Goal: Ask a question

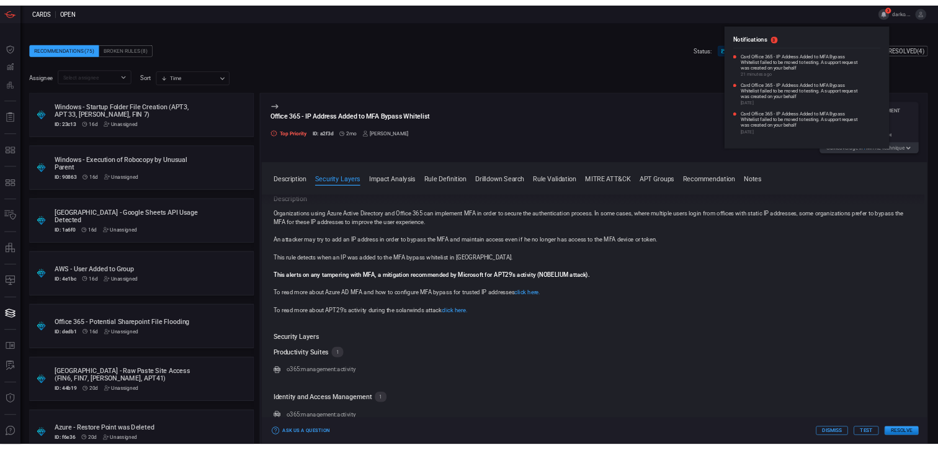
scroll to position [274, 0]
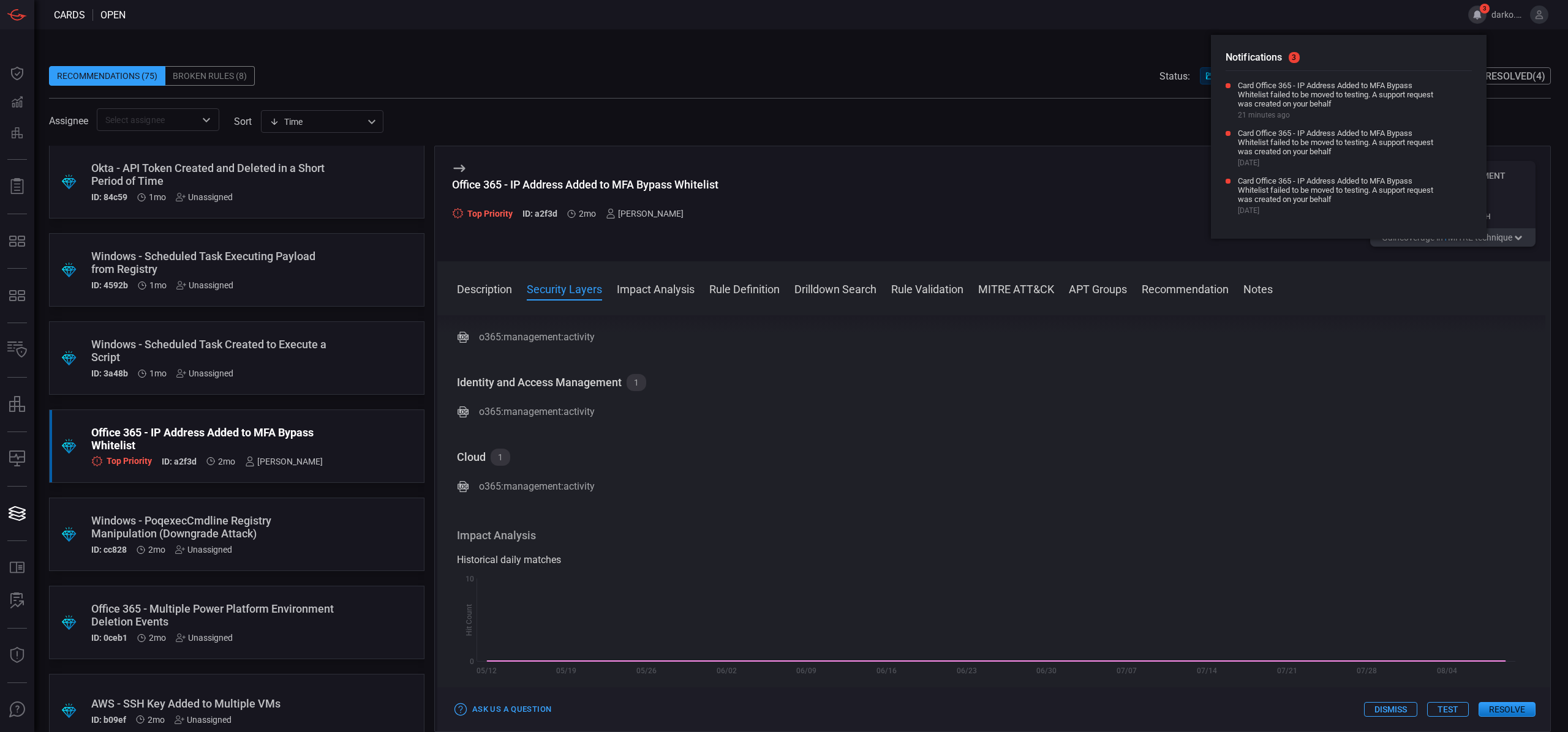
click at [1044, 146] on div "Office 365 - IP Address Added to MFA Bypass Whitelist Top Priority ID: a2f3d 2m…" at bounding box center [992, 439] width 1116 height 587
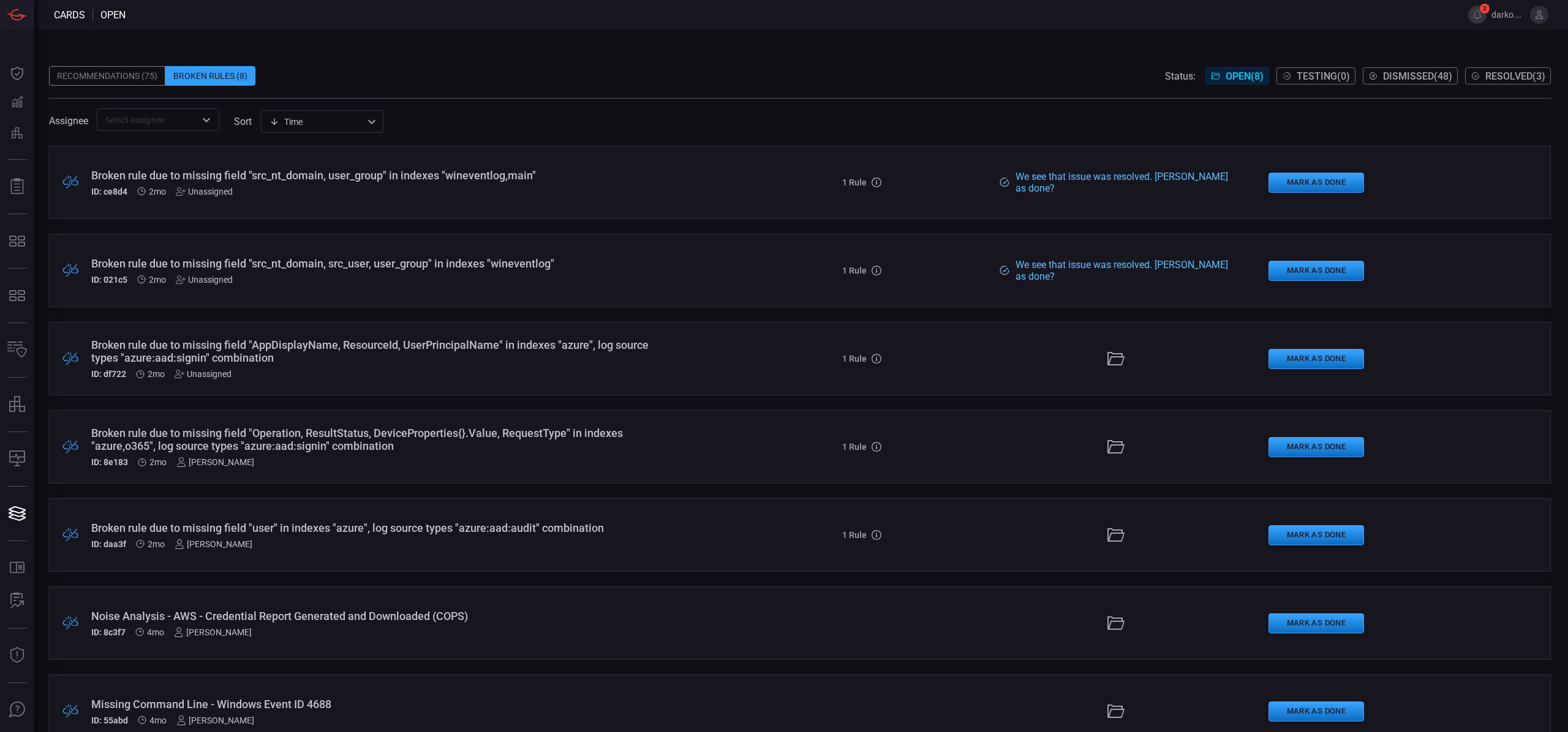
click at [461, 372] on div "ID: df722 2mo Unassigned" at bounding box center [383, 374] width 585 height 10
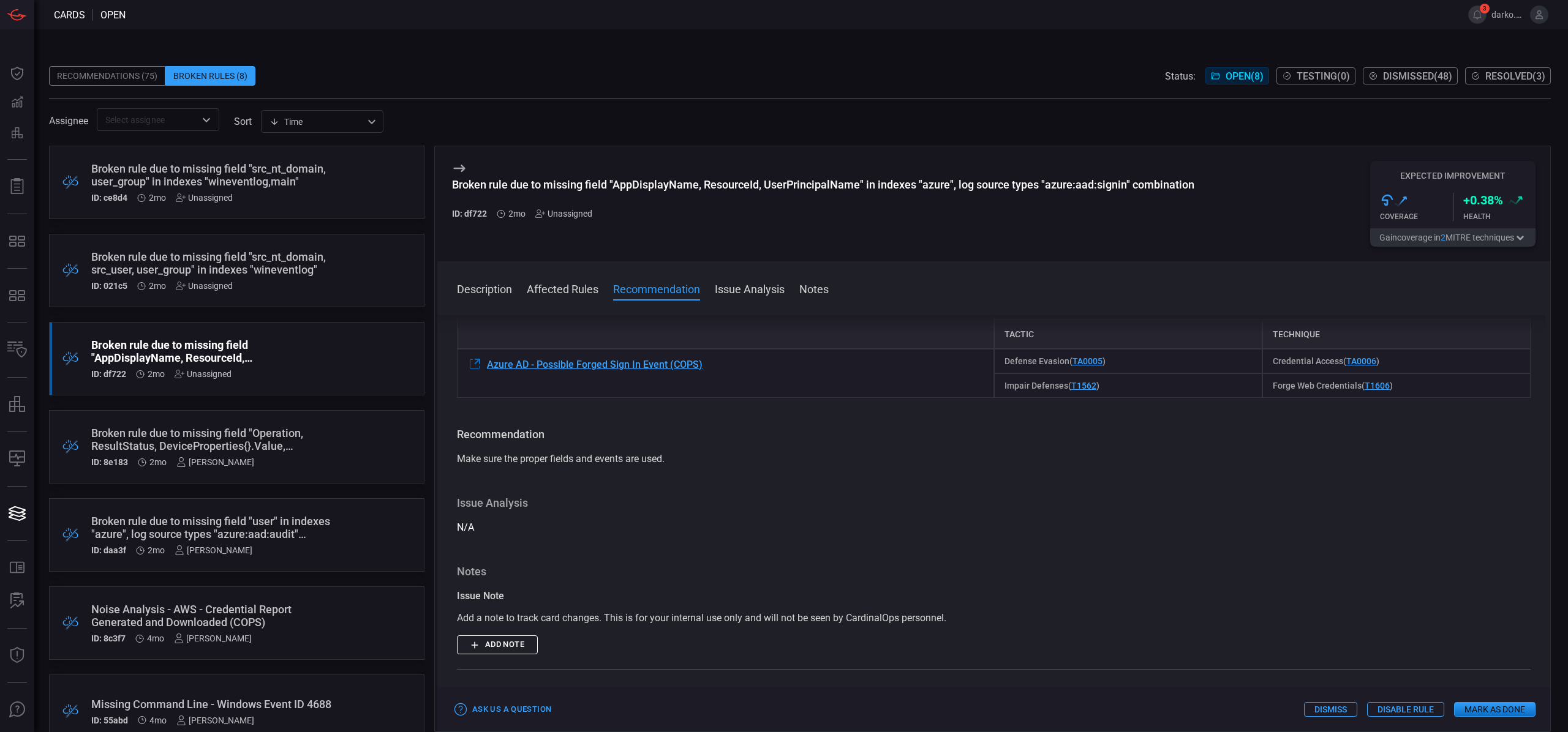
scroll to position [268, 0]
click at [319, 362] on div "Broken rule due to missing field "AppDisplayName, ResourceId, UserPrincipalName…" at bounding box center [213, 351] width 245 height 26
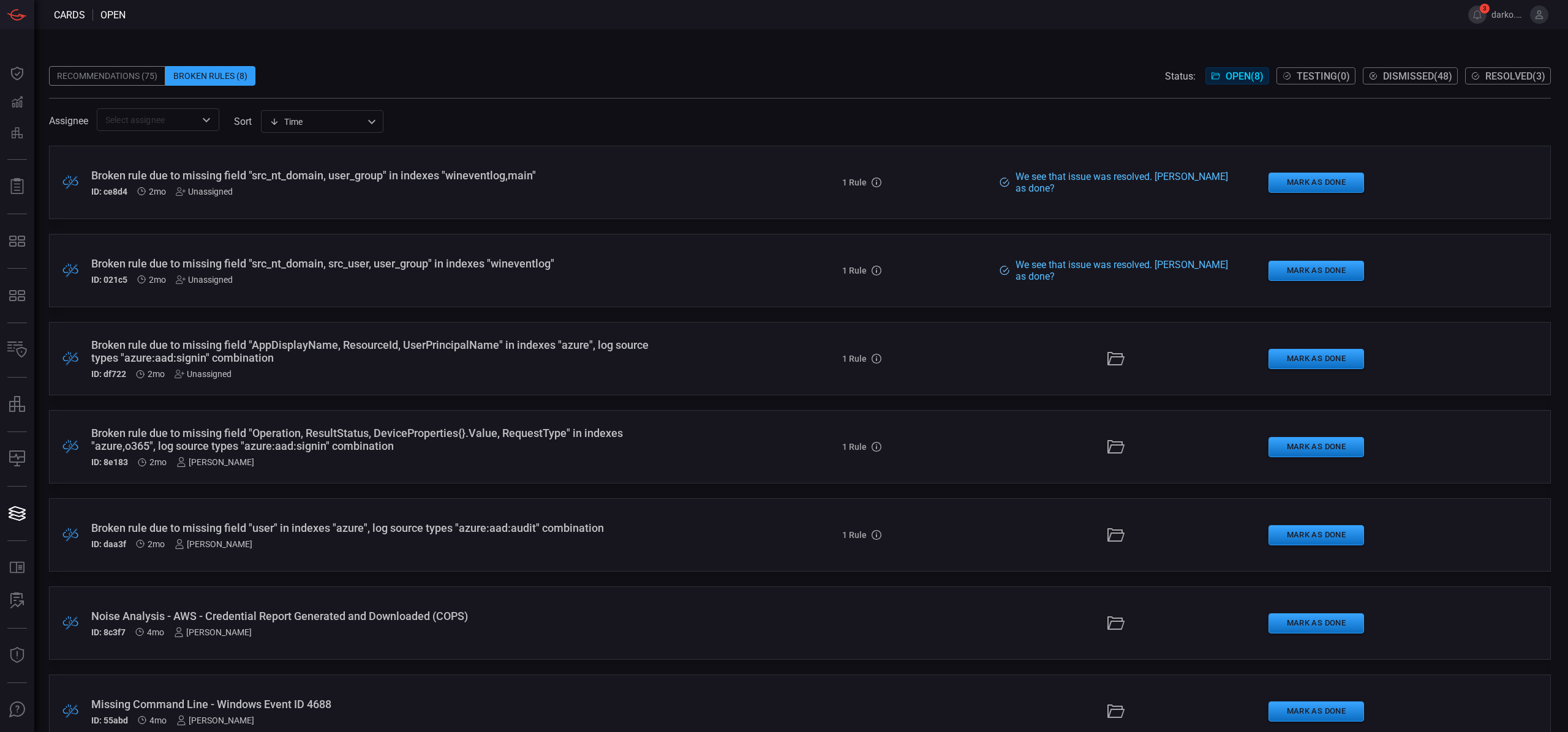
click at [607, 364] on div "Broken rule due to missing field "AppDisplayName, ResourceId, UserPrincipalName…" at bounding box center [383, 358] width 585 height 40
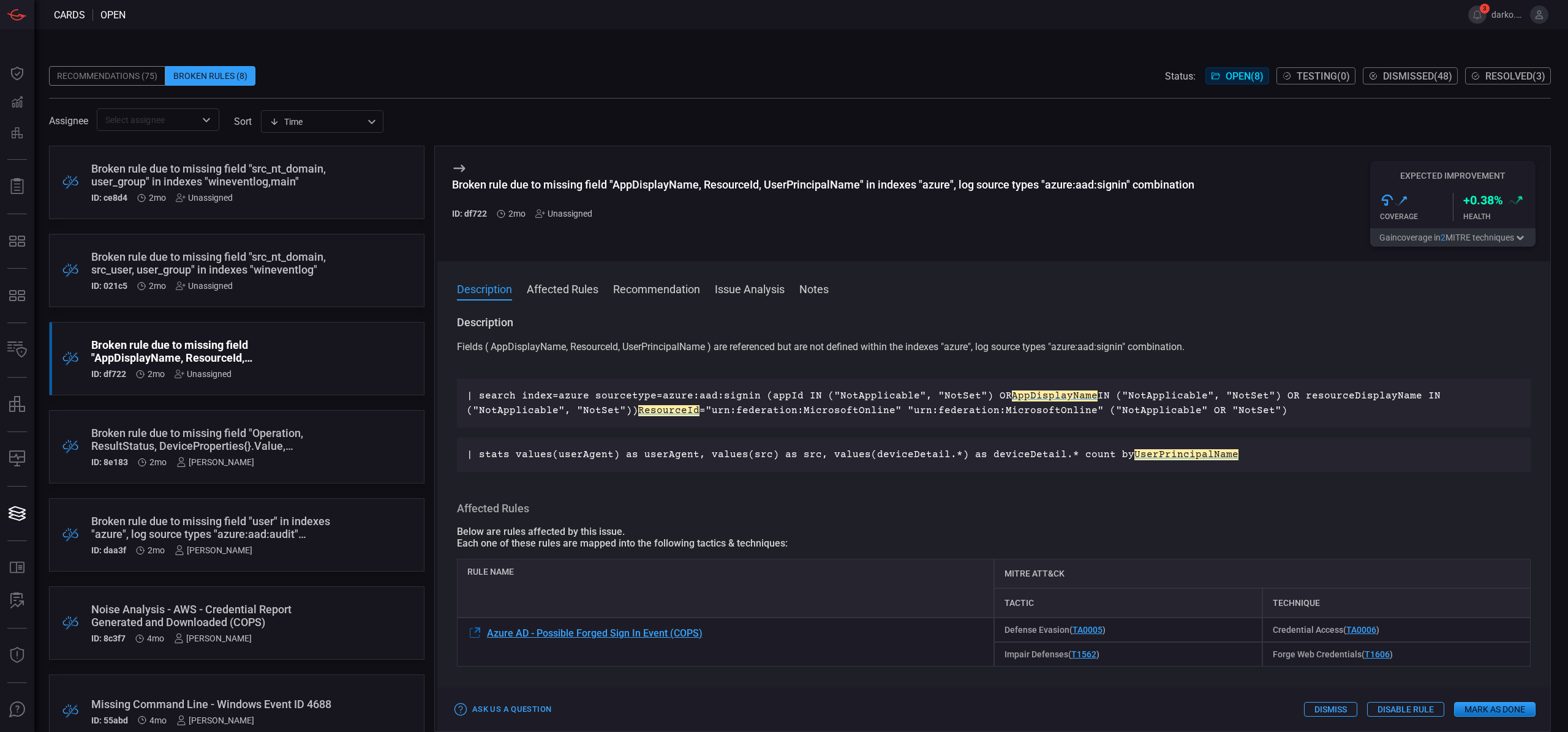
click at [288, 438] on div "Broken rule due to missing field "Operation, ResultStatus, DeviceProperties{}.V…" at bounding box center [213, 440] width 245 height 26
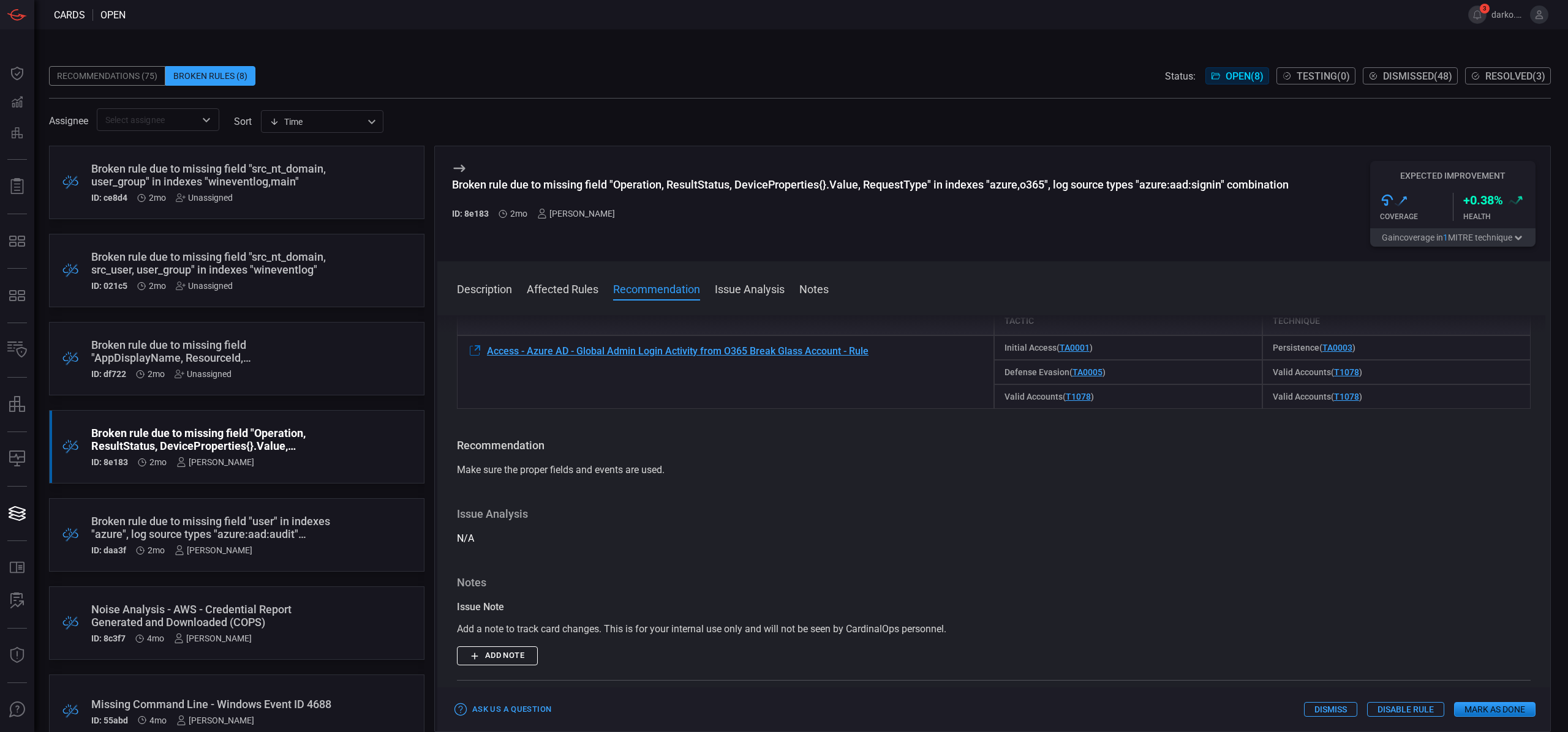
scroll to position [669, 0]
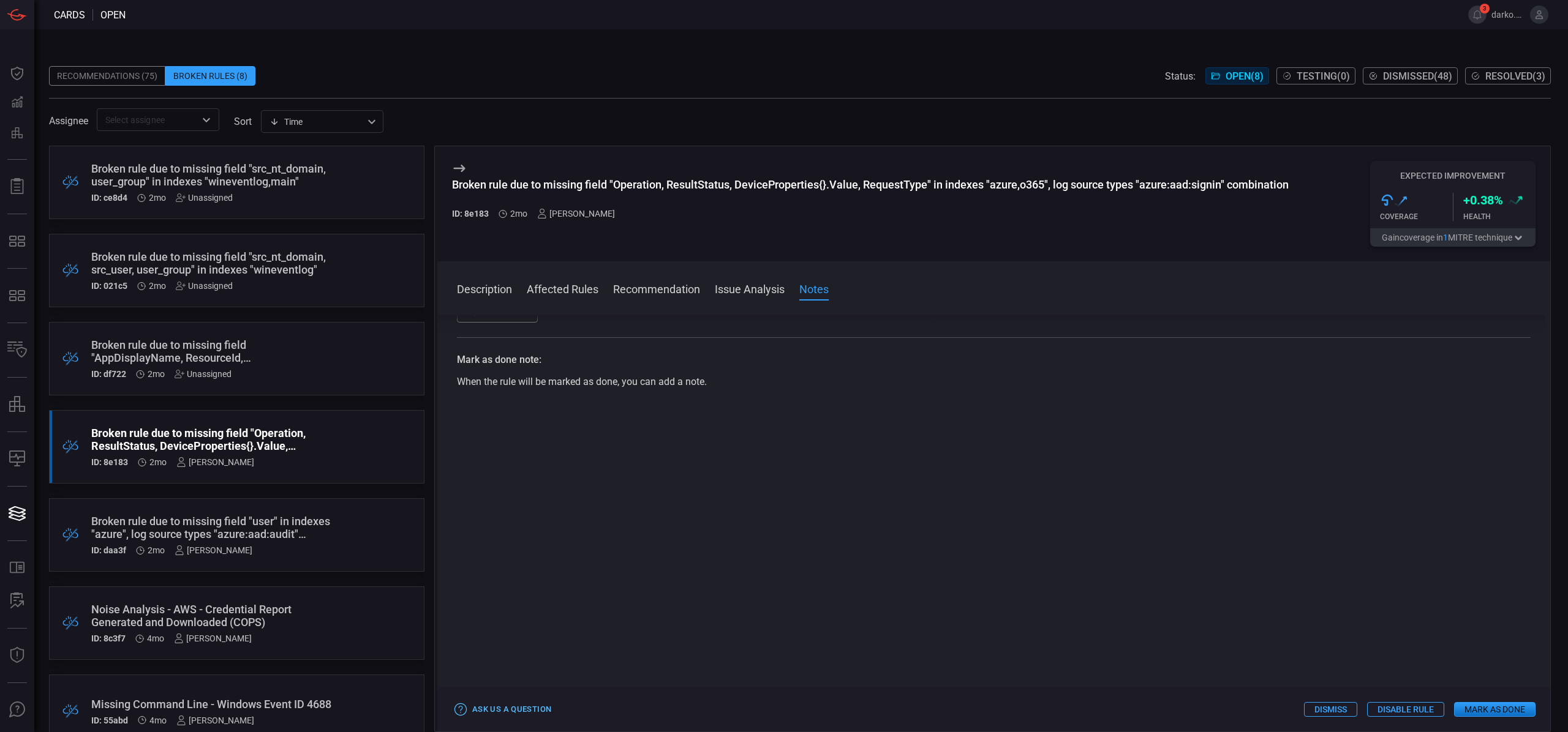
click at [496, 706] on button "Ask Us a Question" at bounding box center [503, 709] width 103 height 19
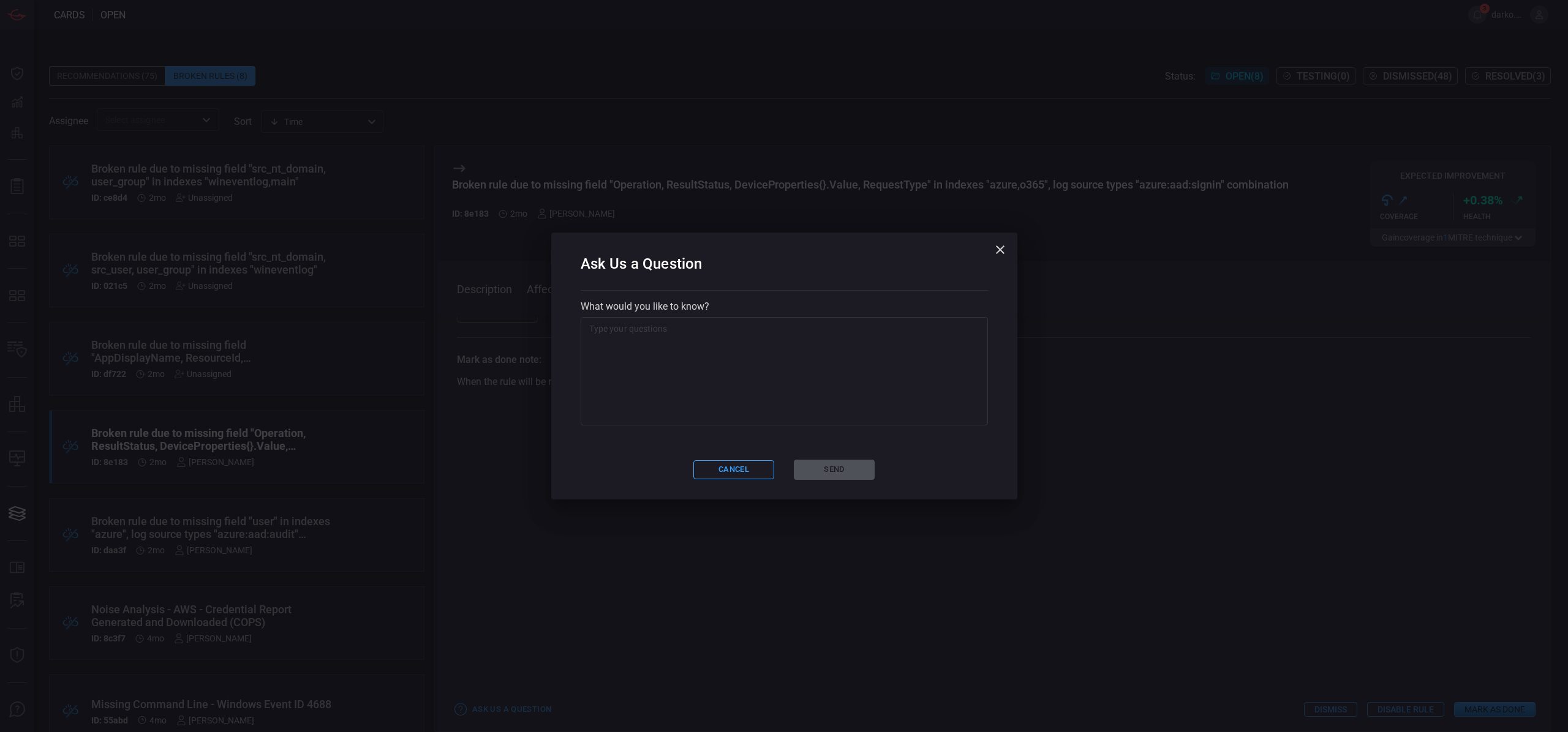
click at [719, 384] on textarea at bounding box center [784, 371] width 390 height 98
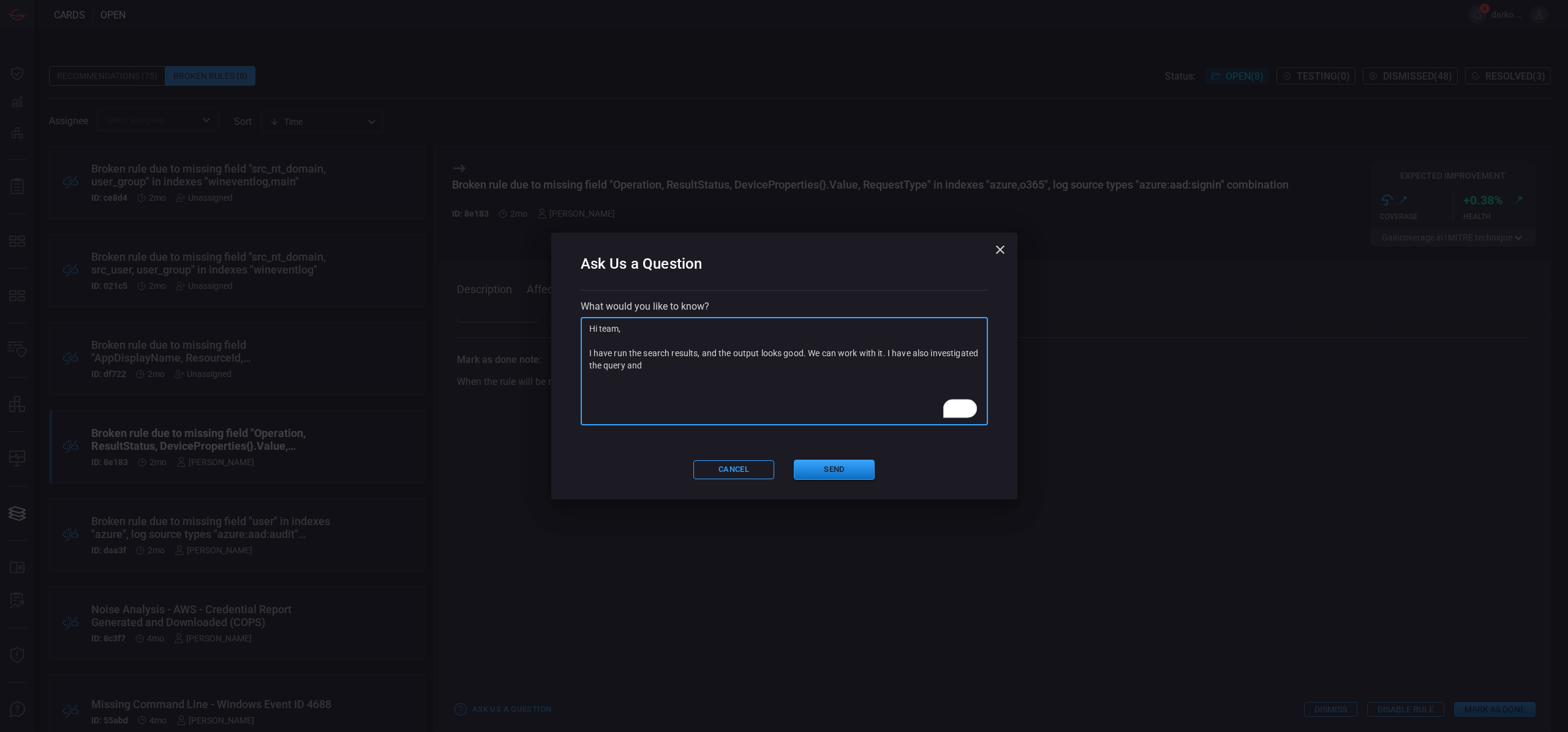
drag, startPoint x: 803, startPoint y: 354, endPoint x: 786, endPoint y: 357, distance: 17.3
click at [786, 357] on textarea "Hi team, I have run the search results, and the output looks good. We can work …" at bounding box center [784, 371] width 390 height 98
click at [789, 368] on textarea "Hi team, I have run the search results, and the output looks good. We can work …" at bounding box center [784, 371] width 390 height 98
drag, startPoint x: 700, startPoint y: 367, endPoint x: 784, endPoint y: 356, distance: 84.7
click at [784, 356] on textarea "Hi team, I have run the search results, and the output looks good. We can work …" at bounding box center [784, 371] width 390 height 98
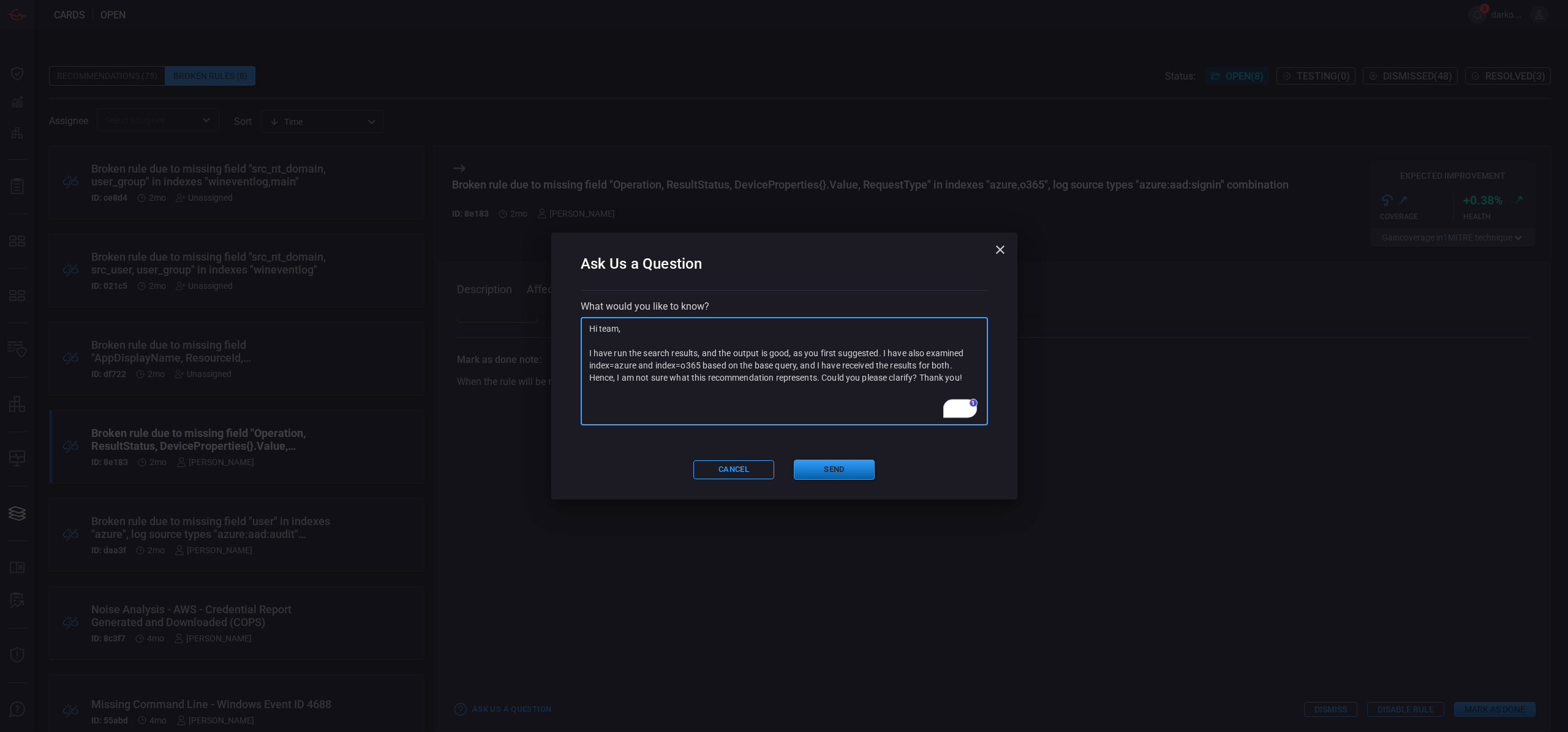
type textarea "Hi team, I have run the search results, and the output is good, as you first su…"
click at [829, 476] on button "Send" at bounding box center [834, 470] width 81 height 20
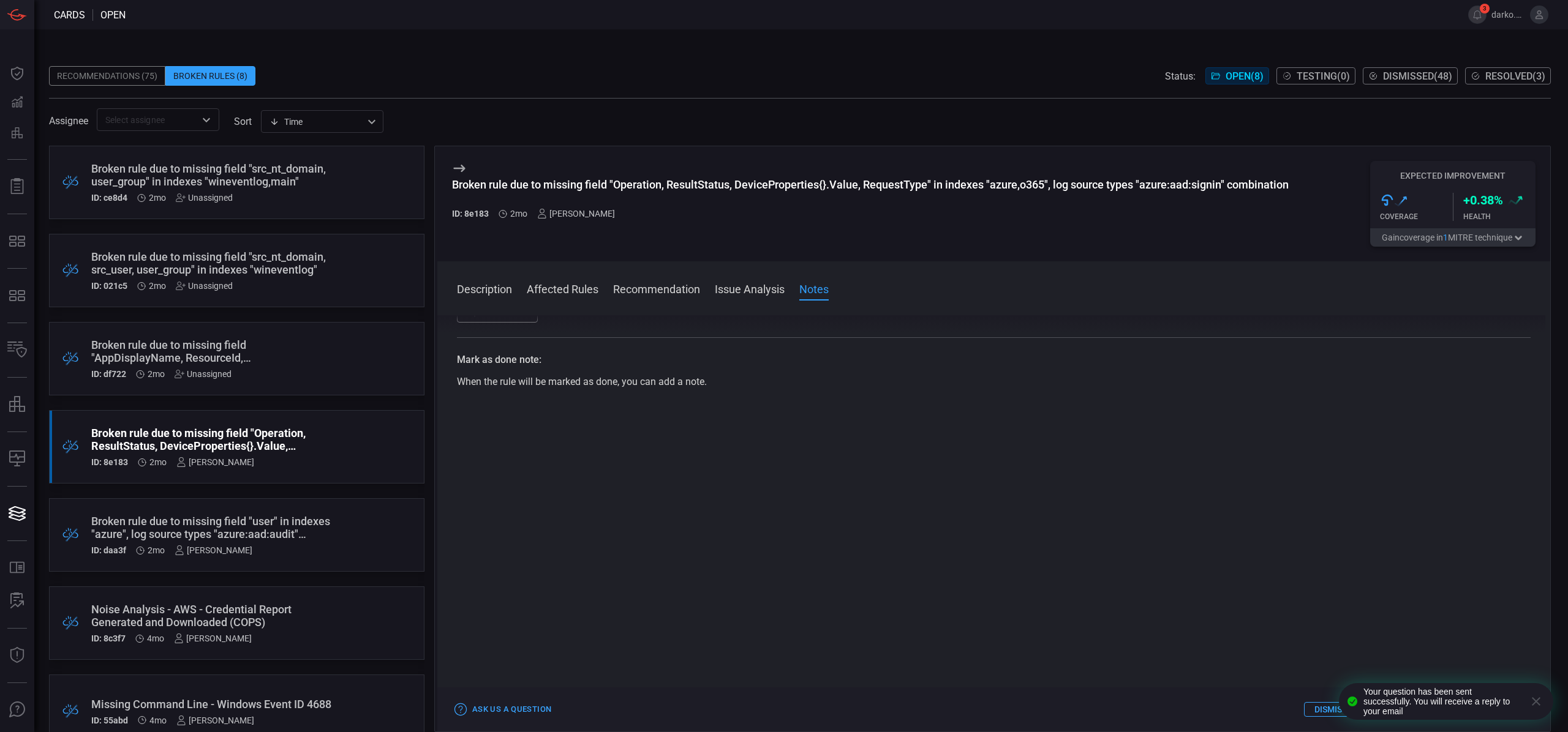
click at [1531, 16] on button at bounding box center [1538, 15] width 19 height 19
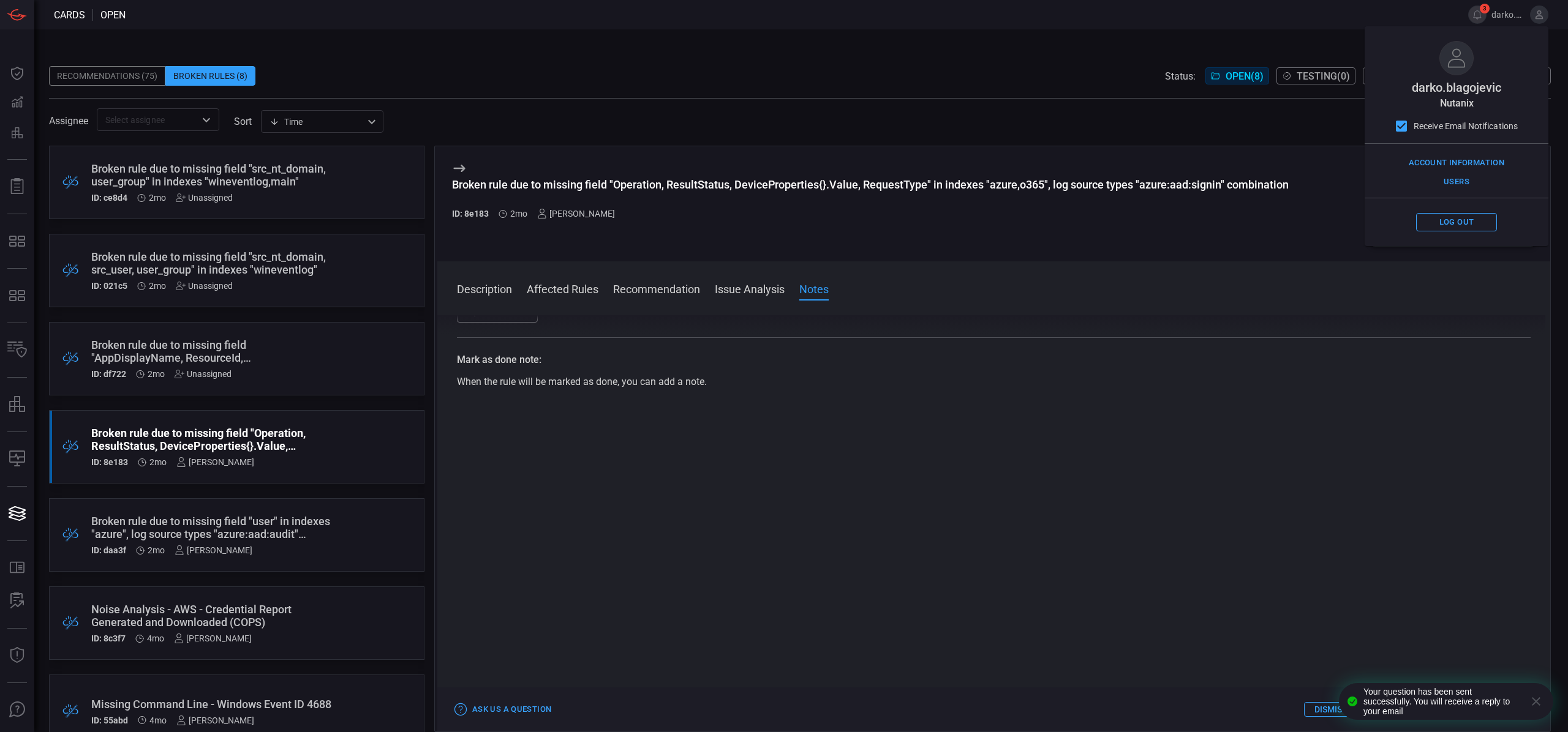
drag, startPoint x: 261, startPoint y: 48, endPoint x: 158, endPoint y: 23, distance: 106.0
click at [251, 45] on div "Recommendations (75) Broken Rules (8) Status: Open ( 8 ) Testing ( 0 ) Dismisse…" at bounding box center [801, 381] width 1533 height 702
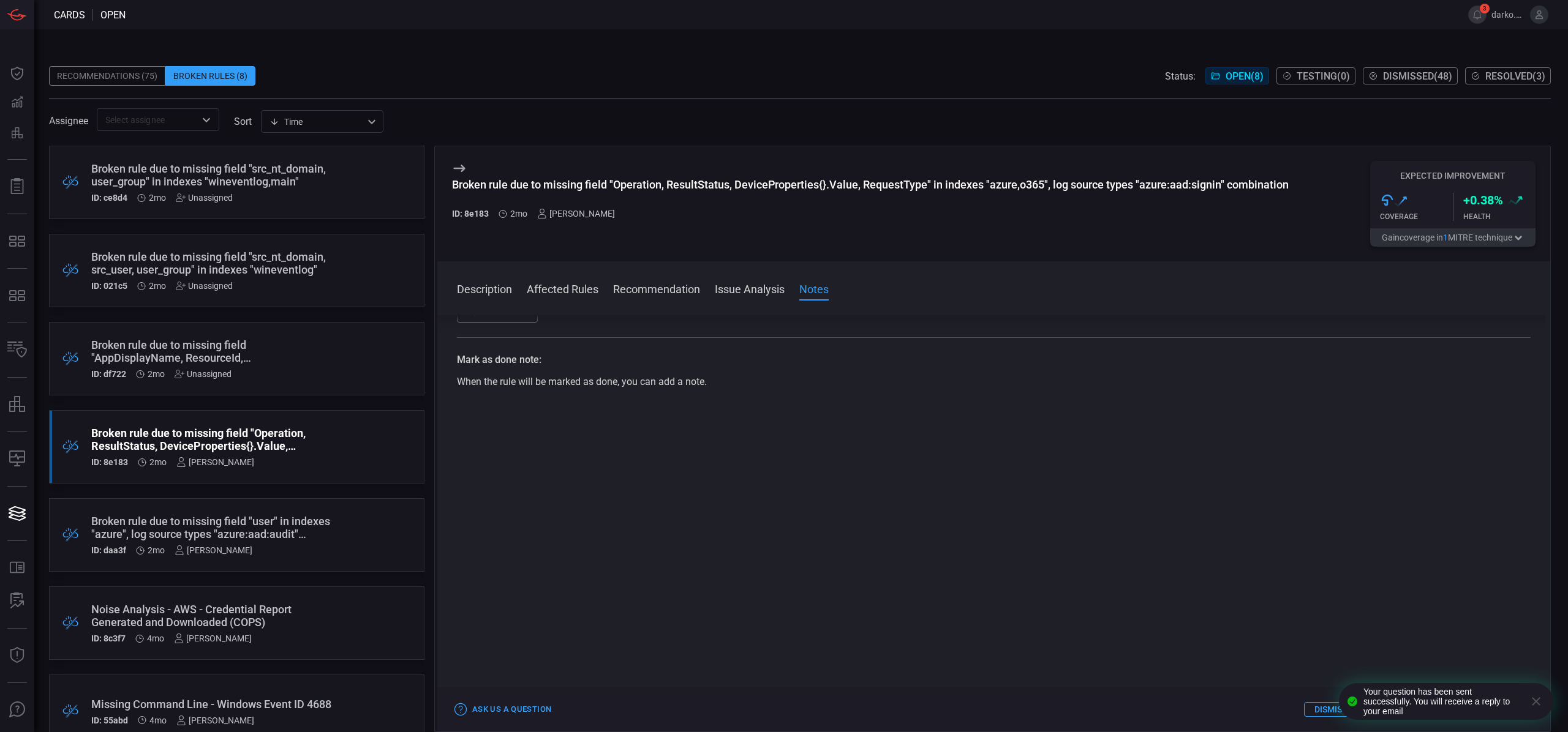
drag, startPoint x: 112, startPoint y: 18, endPoint x: 93, endPoint y: 15, distance: 19.2
click at [112, 18] on span "open" at bounding box center [112, 15] width 25 height 12
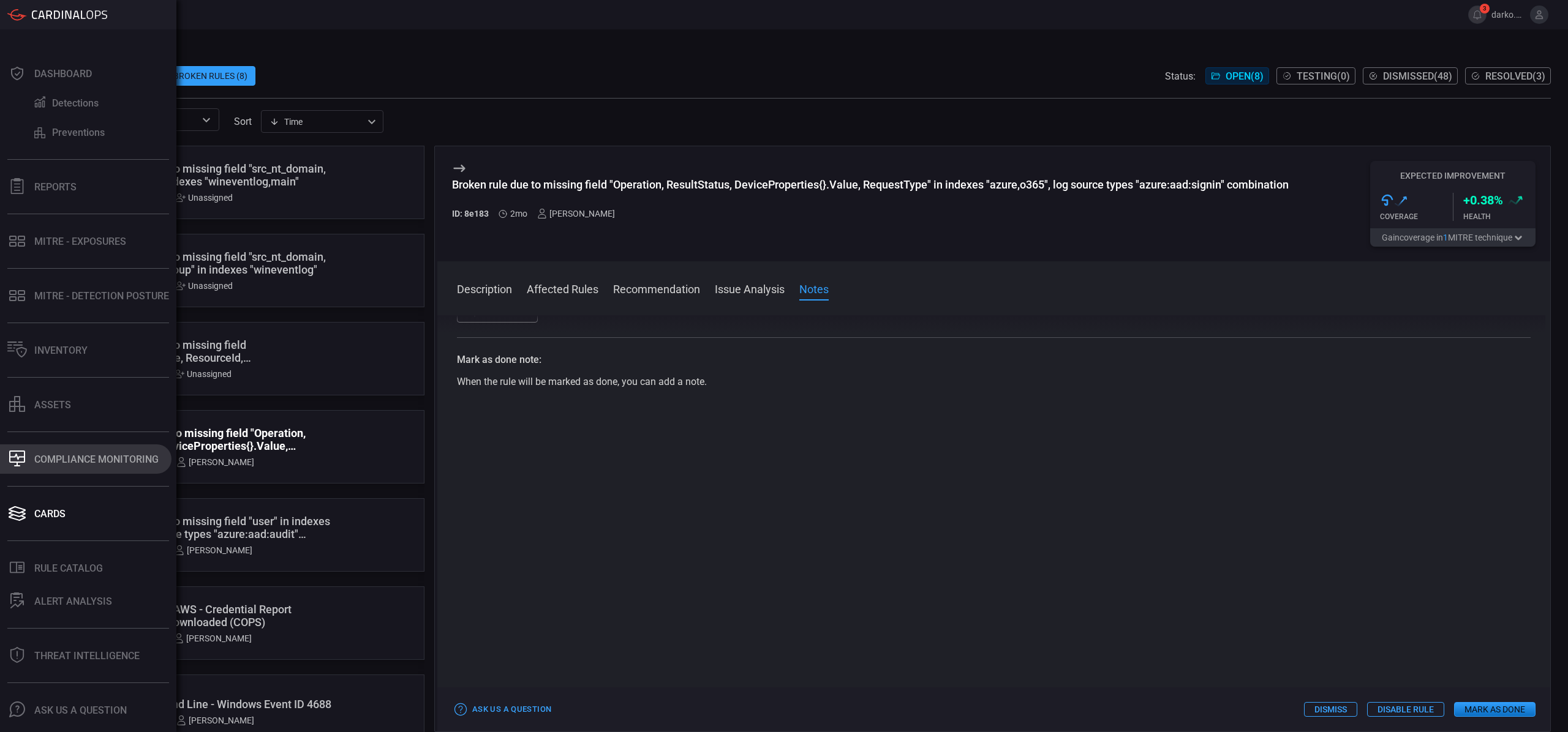
scroll to position [26, 0]
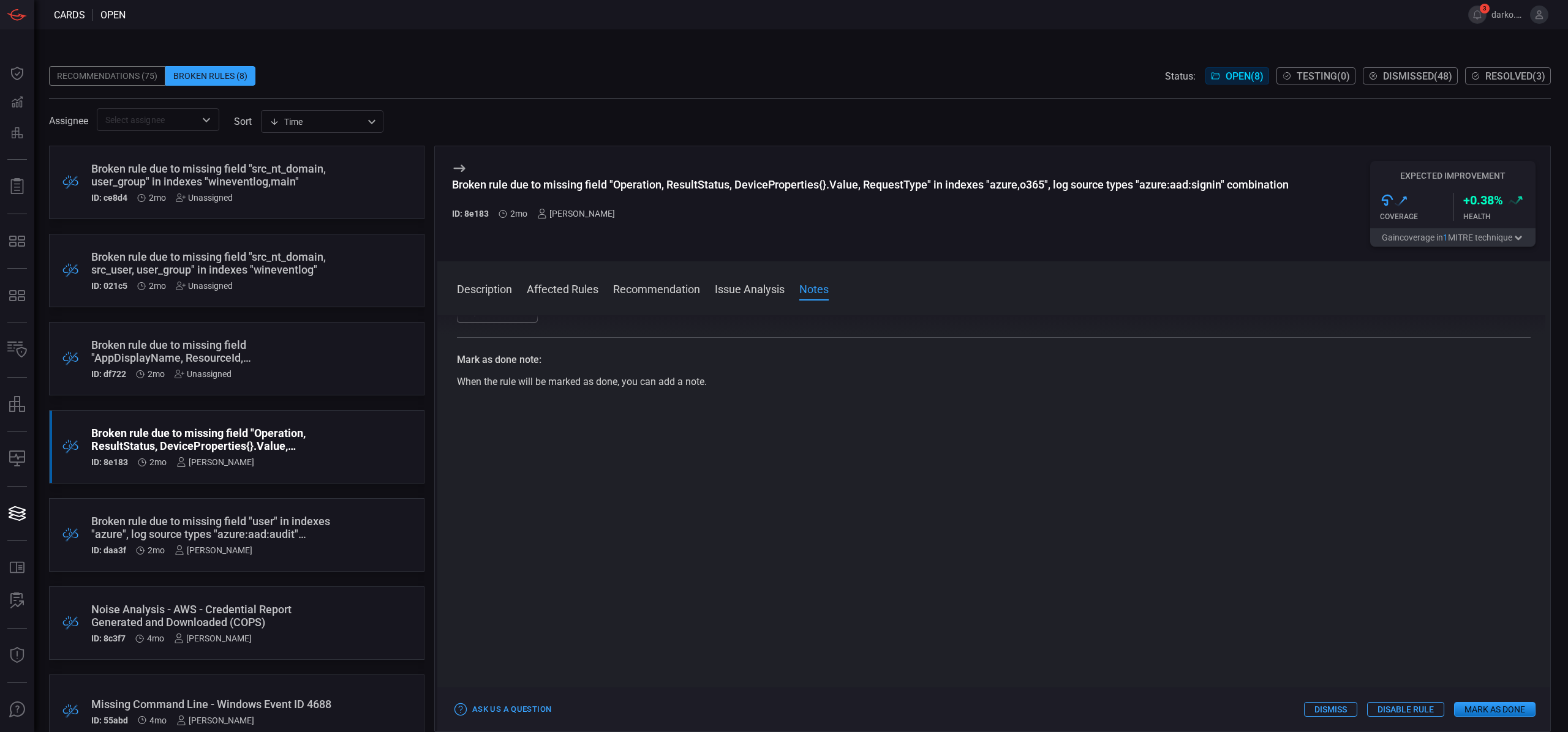
click at [651, 113] on div "Assignee ​ sort Time visibleUpdateTime ​" at bounding box center [800, 119] width 1502 height 23
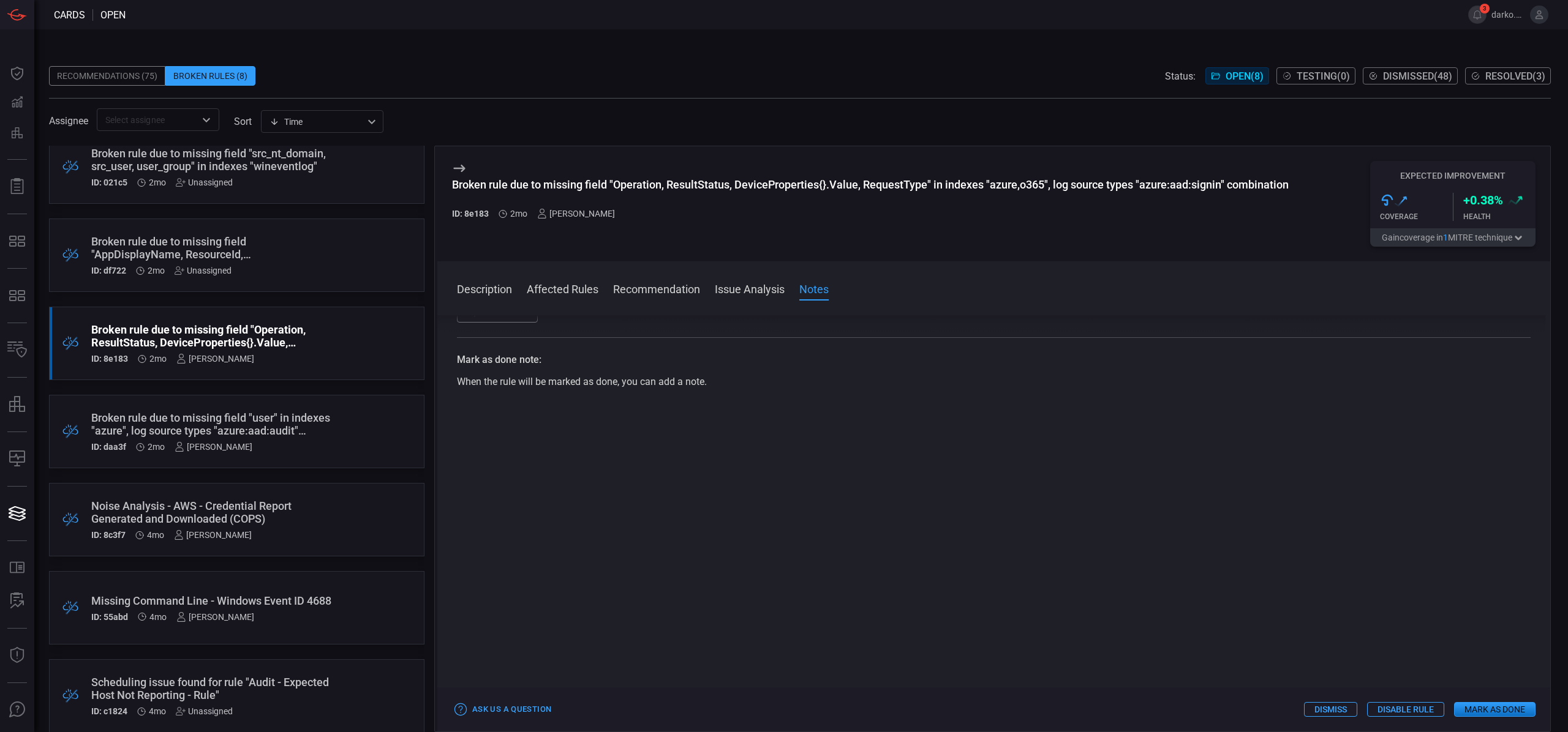
scroll to position [118, 0]
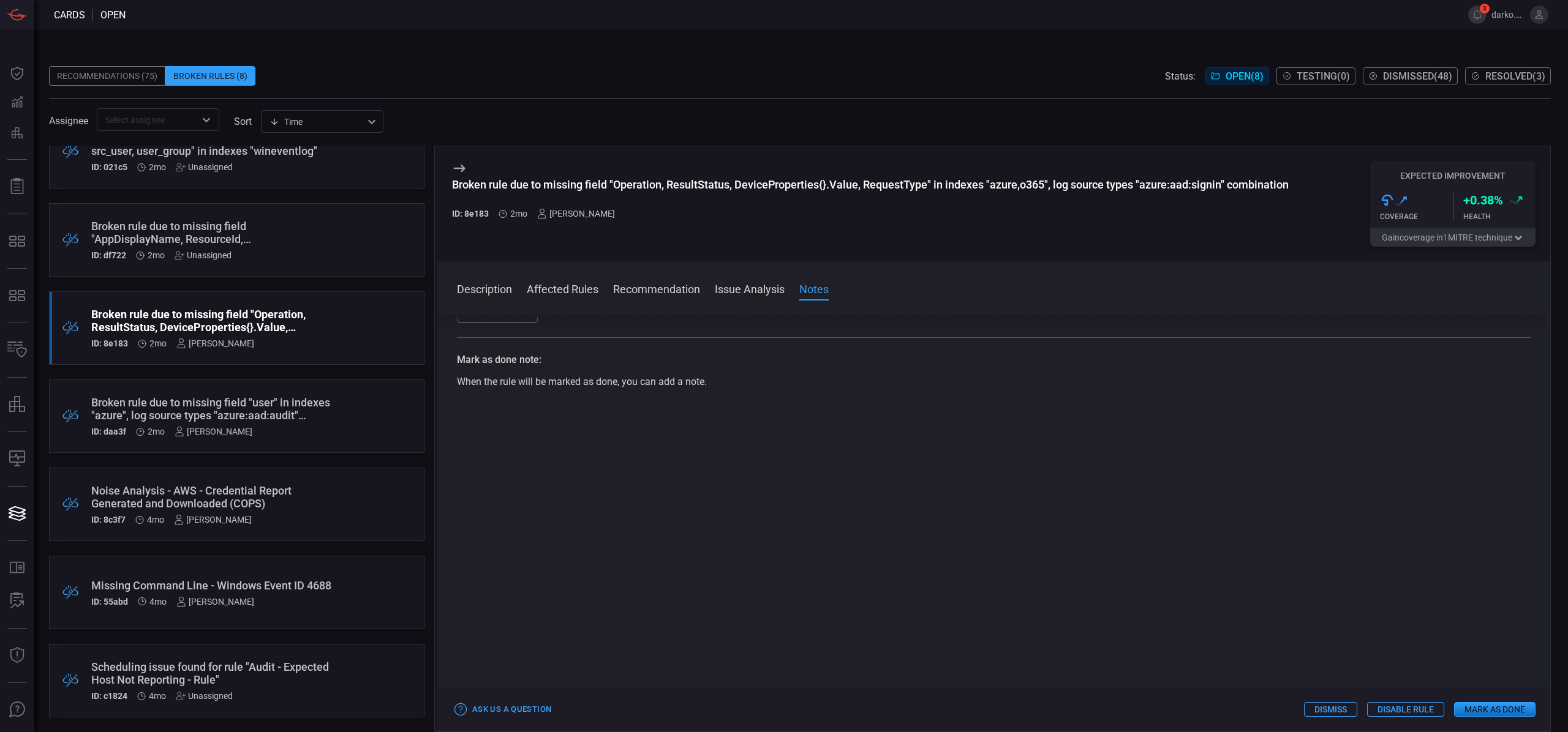
click at [283, 502] on div "Noise Analysis - AWS - Credential Report Generated and Downloaded (COPS)" at bounding box center [213, 497] width 245 height 26
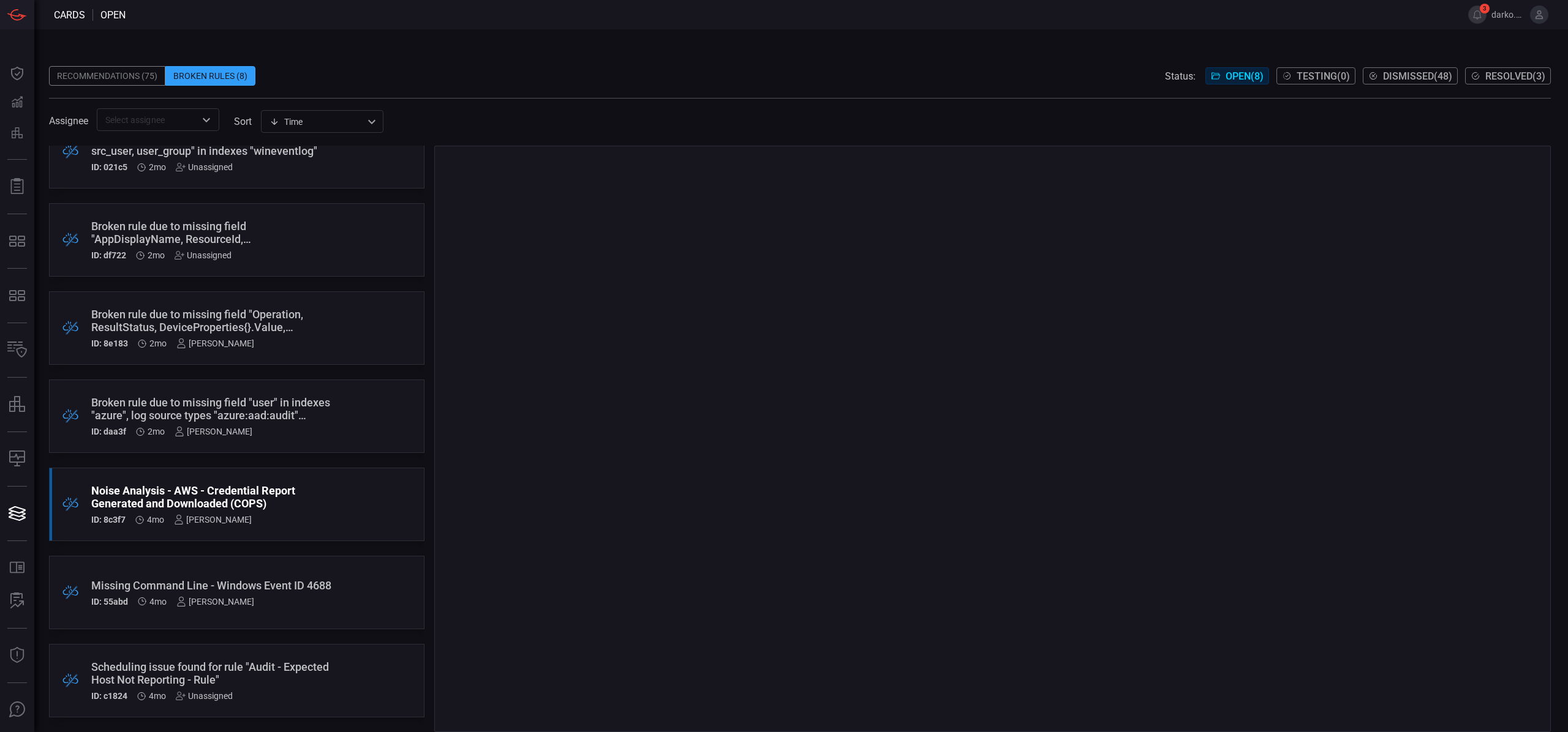
click at [286, 579] on div "Missing Command Line - Windows Event ID 4688" at bounding box center [213, 585] width 245 height 13
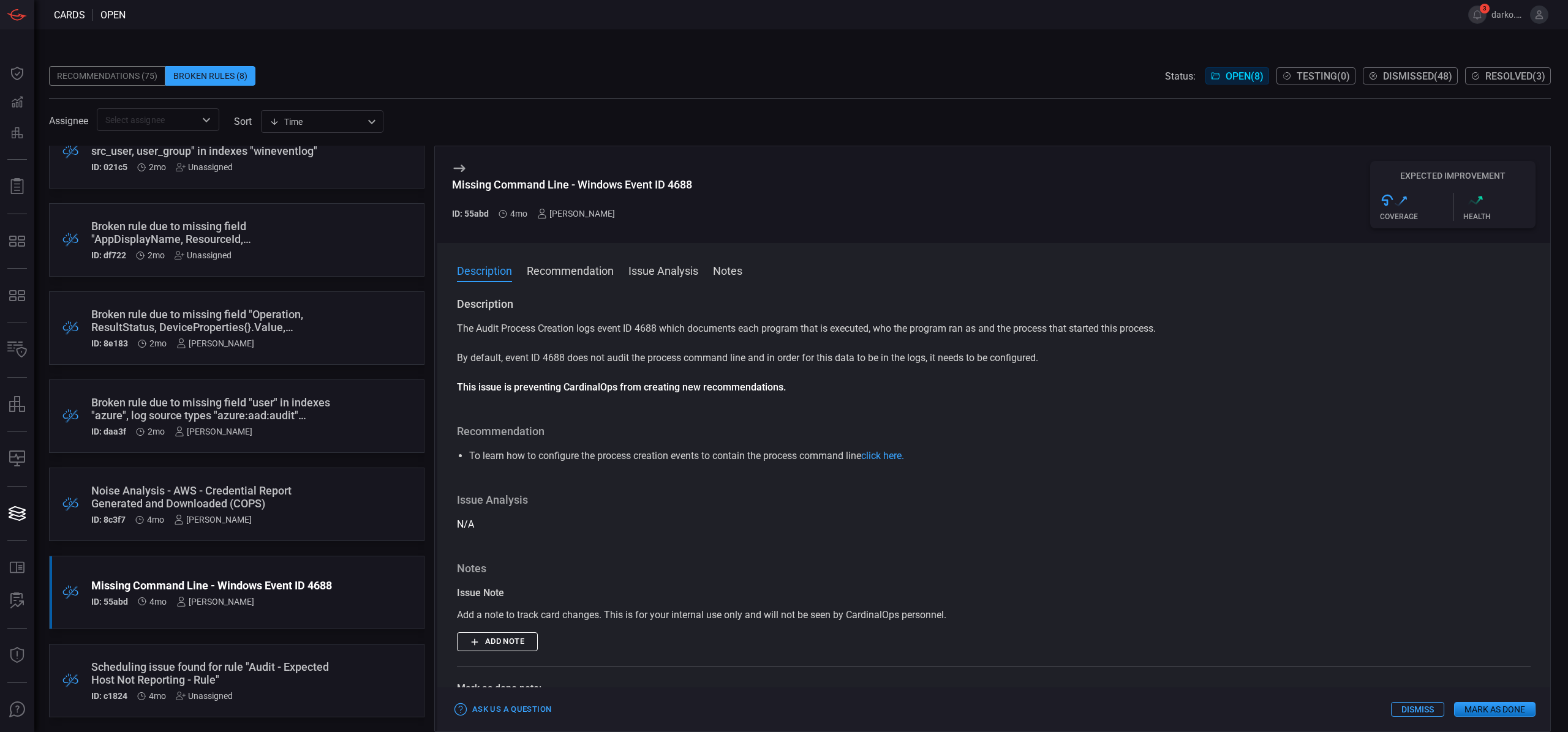
click at [681, 184] on div "Missing Command Line - Windows Event ID 4688" at bounding box center [571, 184] width 240 height 13
copy div "4688"
drag, startPoint x: 538, startPoint y: 185, endPoint x: 521, endPoint y: 183, distance: 17.1
click at [526, 183] on div "Missing Command Line - Windows Event ID 4688" at bounding box center [571, 184] width 240 height 13
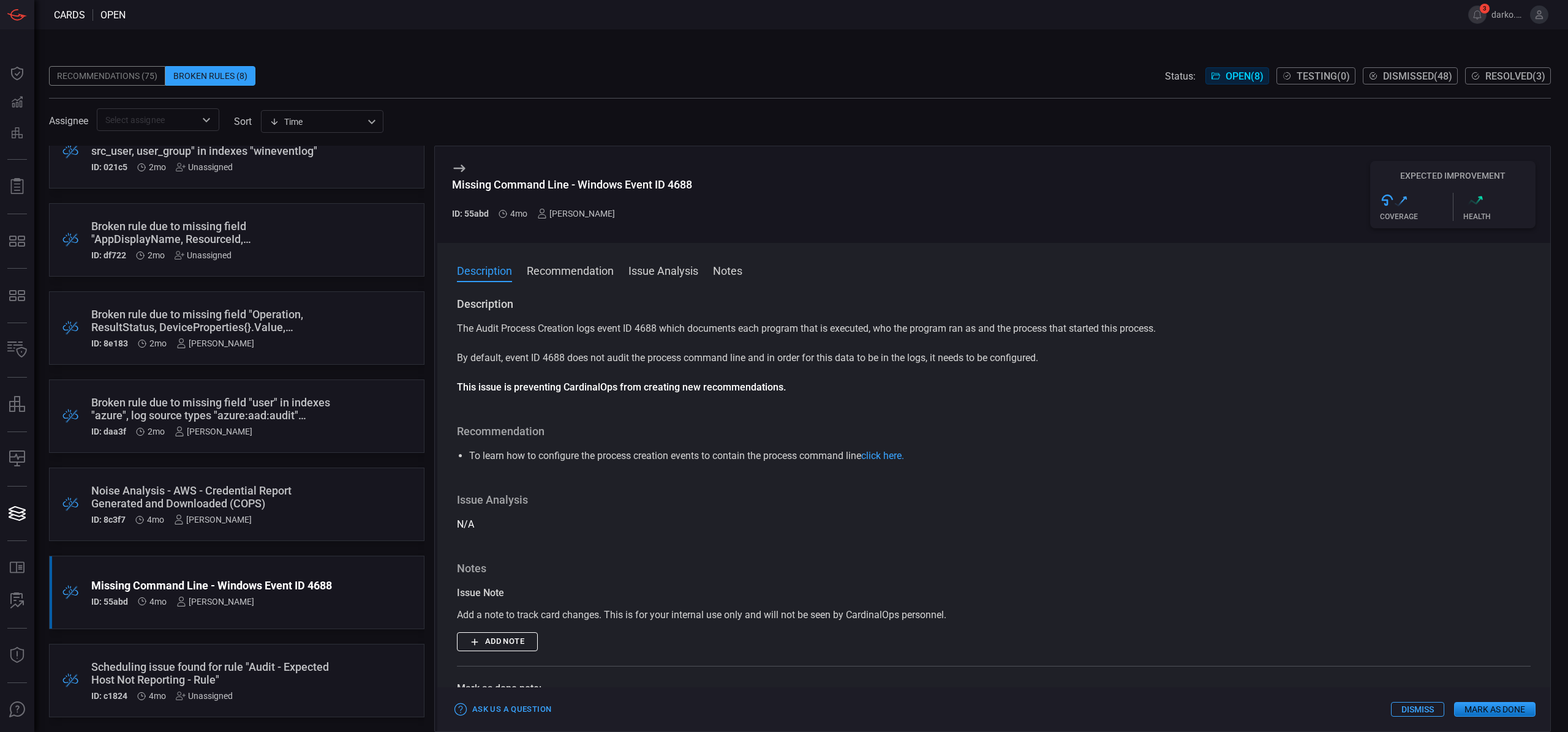
drag, startPoint x: 497, startPoint y: 183, endPoint x: 596, endPoint y: 184, distance: 99.0
click at [596, 184] on div "Missing Command Line - Windows Event ID 4688" at bounding box center [571, 184] width 240 height 13
